Goal: Task Accomplishment & Management: Manage account settings

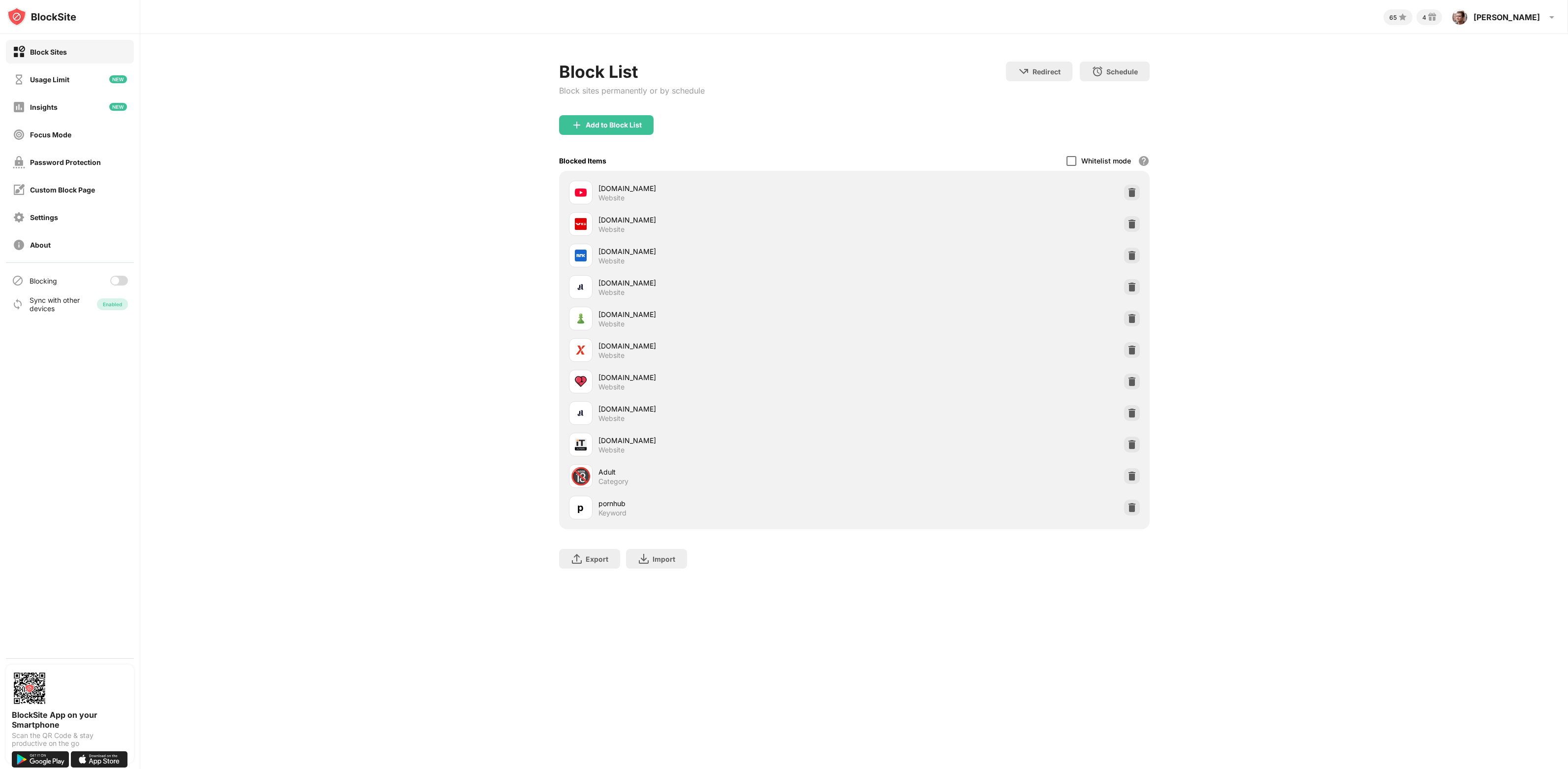
click at [1072, 161] on div at bounding box center [1071, 161] width 10 height 10
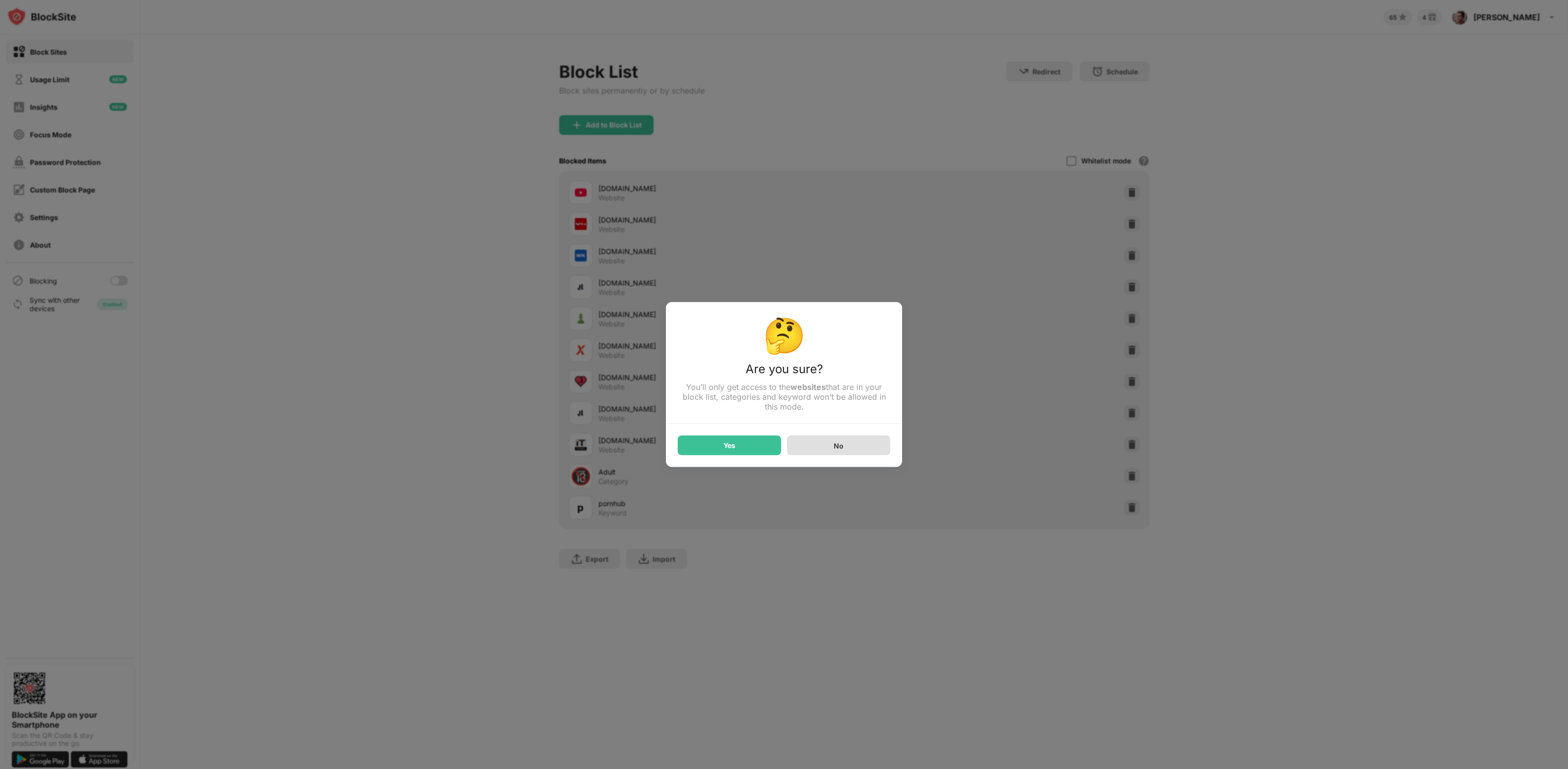
click at [831, 447] on div "No" at bounding box center [839, 446] width 104 height 20
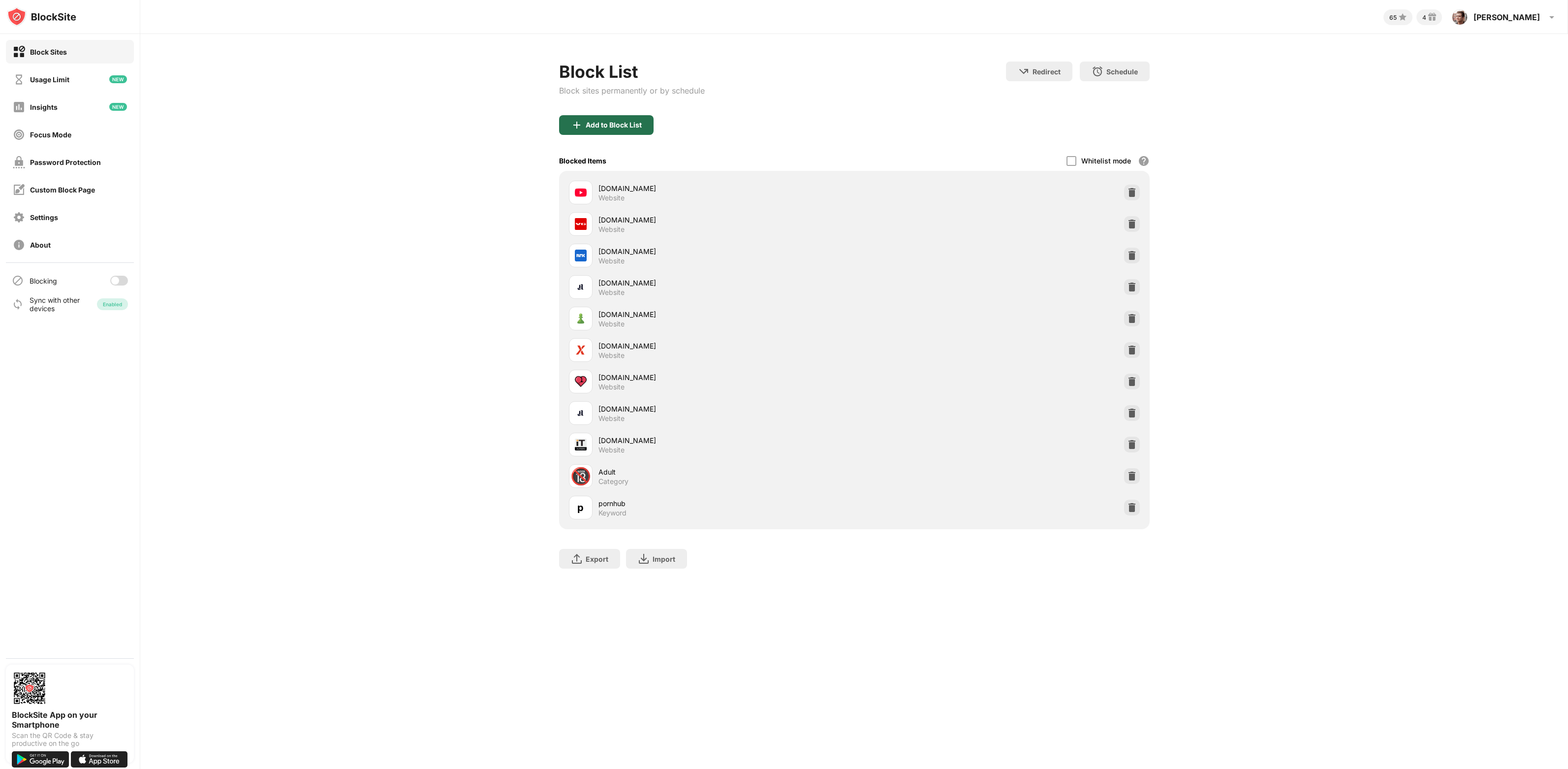
click at [629, 124] on div "Add to Block List" at bounding box center [614, 124] width 56 height 8
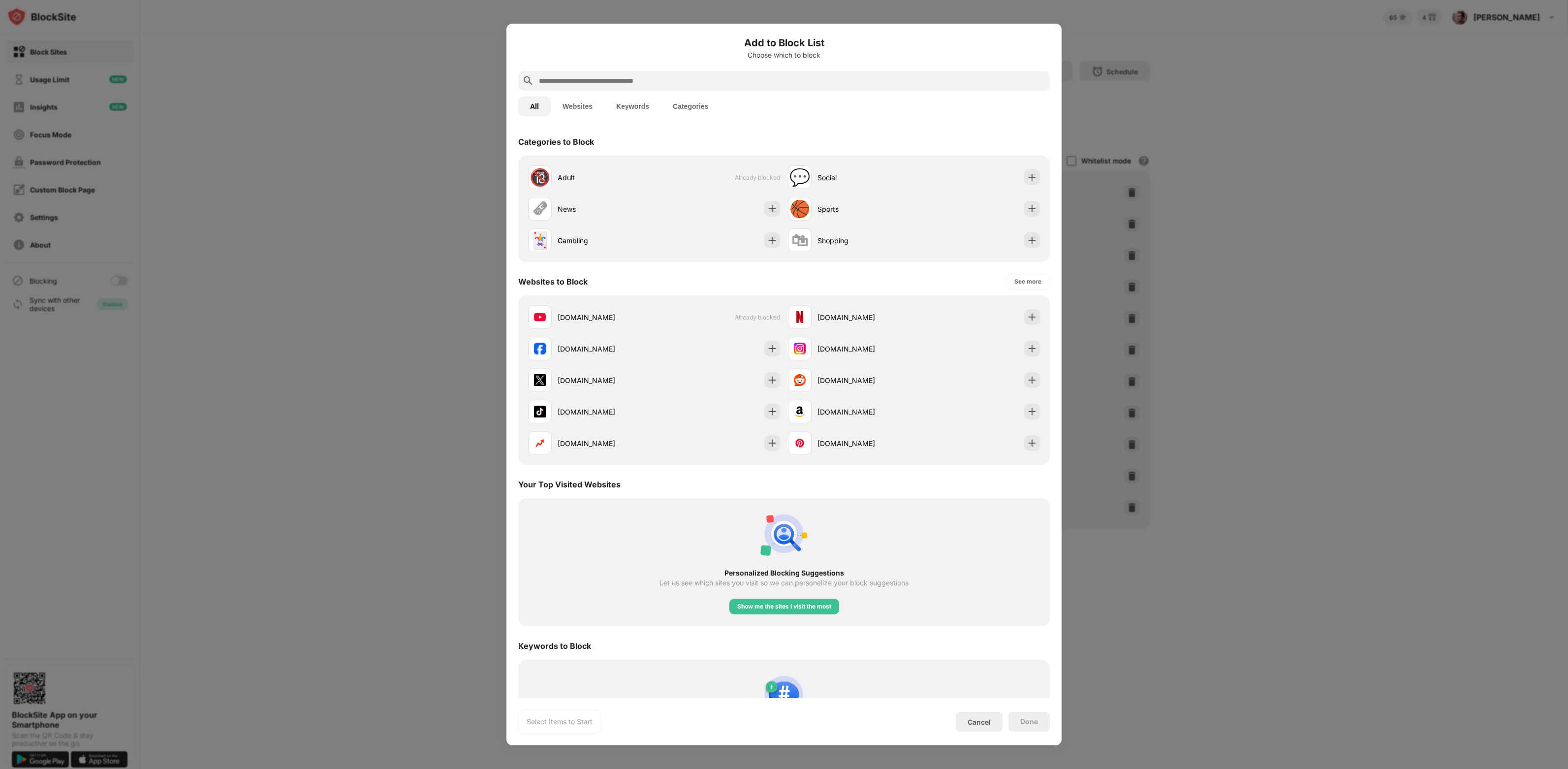
click at [449, 266] on div at bounding box center [784, 384] width 1568 height 769
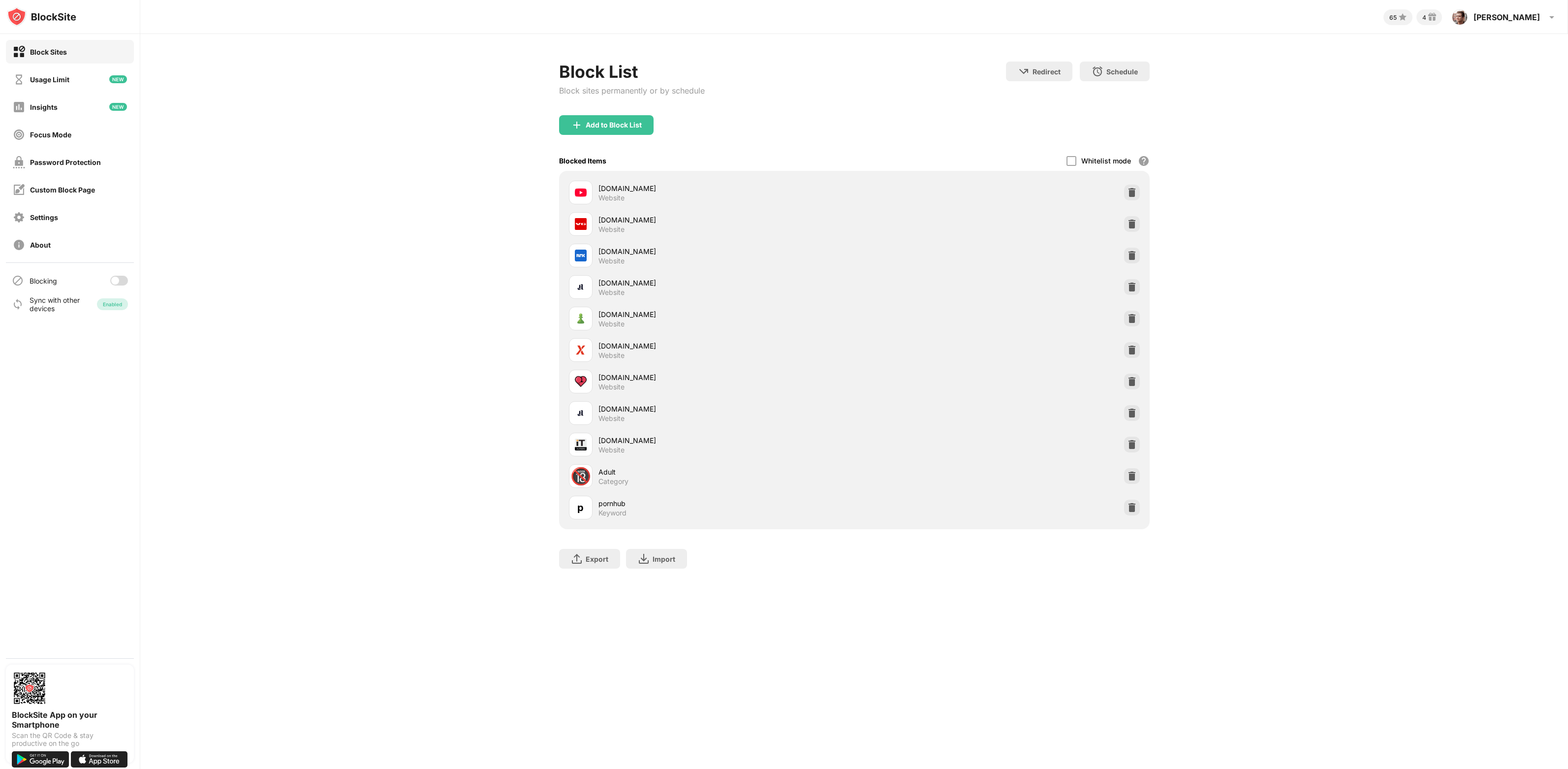
click at [123, 277] on div at bounding box center [119, 281] width 18 height 10
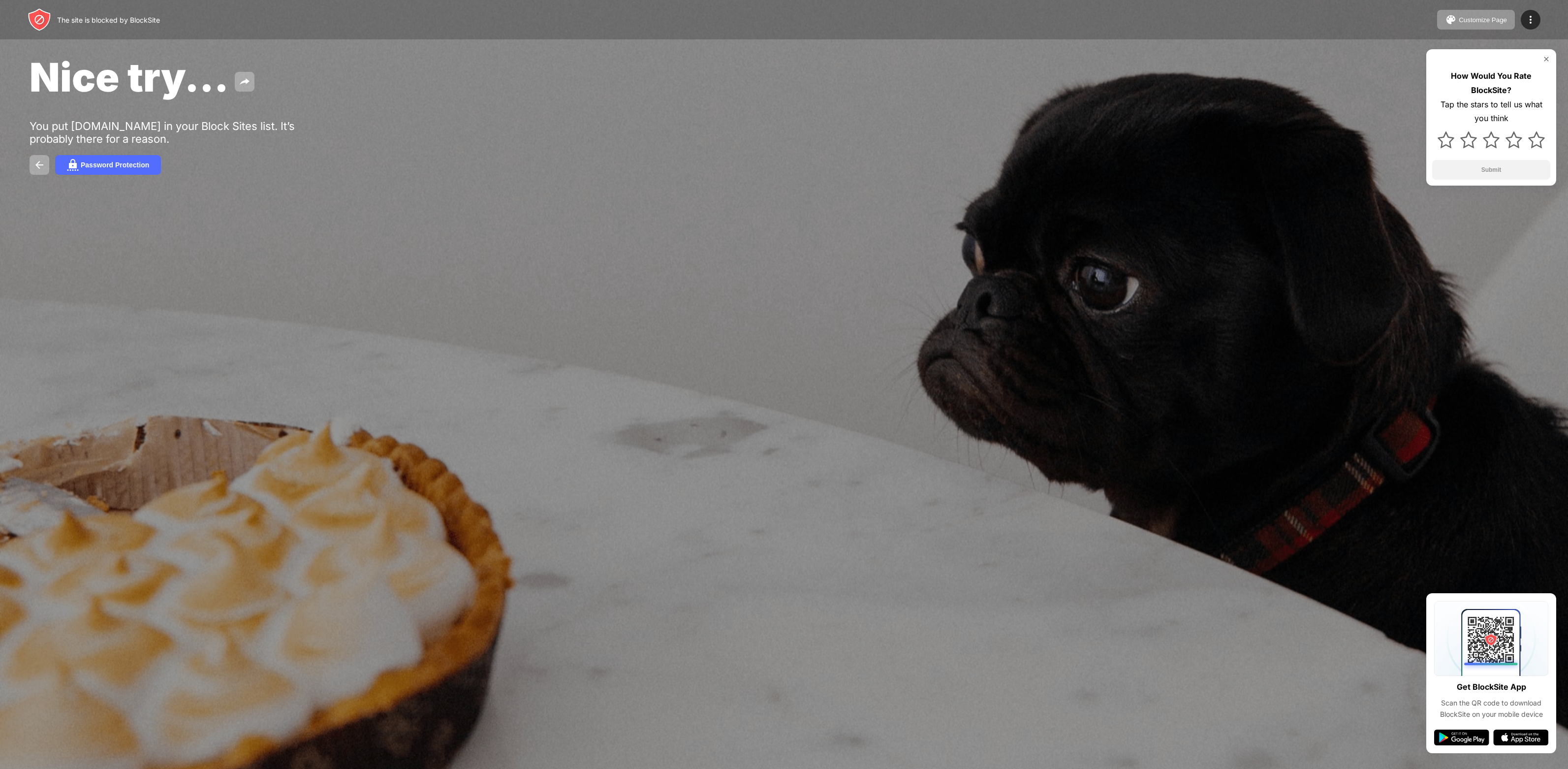
click at [236, 464] on div at bounding box center [784, 384] width 1568 height 769
